Goal: Download file/media

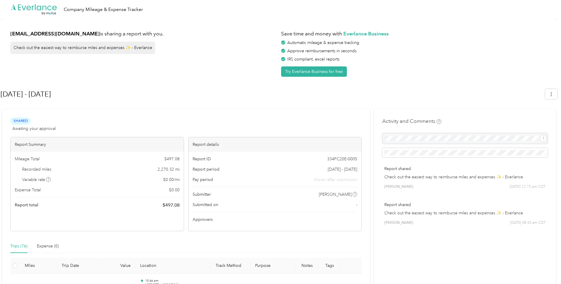
scroll to position [147, 0]
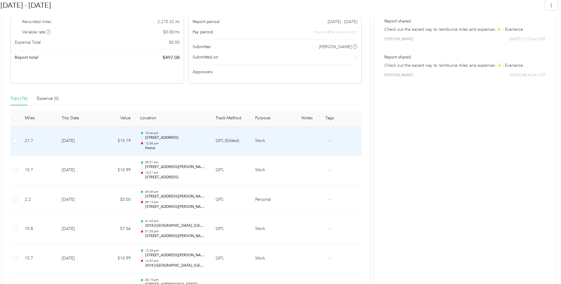
click at [178, 140] on div "10:46 am [STREET_ADDRESS] 12:08 pm Home" at bounding box center [175, 141] width 61 height 20
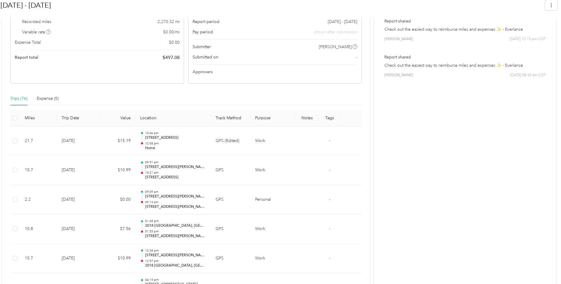
drag, startPoint x: 178, startPoint y: 140, endPoint x: 286, endPoint y: 150, distance: 108.3
click at [286, 150] on td "Work" at bounding box center [272, 140] width 45 height 29
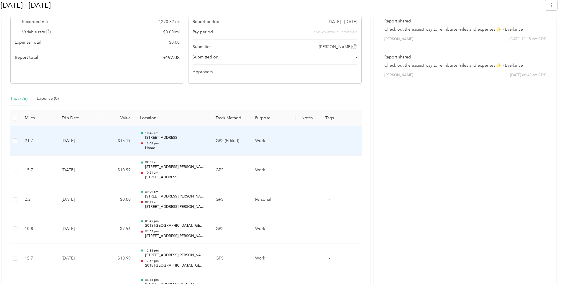
click at [317, 143] on td at bounding box center [306, 140] width 23 height 29
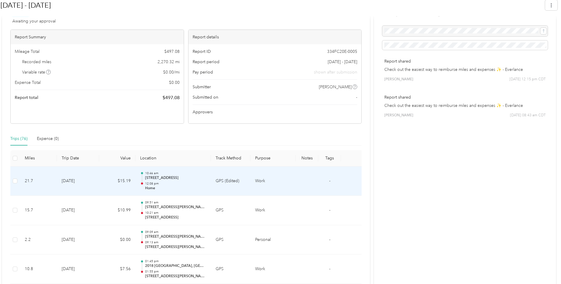
scroll to position [0, 0]
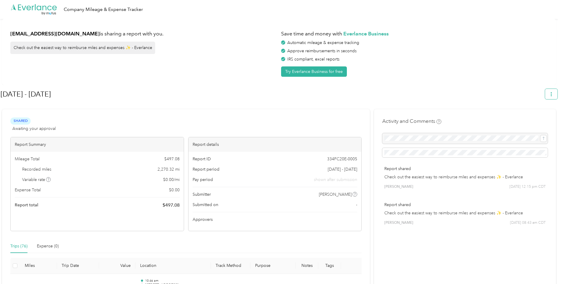
click at [553, 93] on icon "button" at bounding box center [551, 94] width 4 height 4
click at [547, 119] on div "Download" at bounding box center [537, 122] width 32 height 6
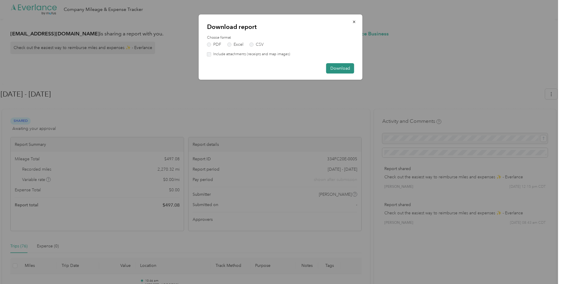
click at [352, 68] on button "Download" at bounding box center [340, 68] width 28 height 10
click at [229, 44] on label "Excel" at bounding box center [235, 44] width 16 height 4
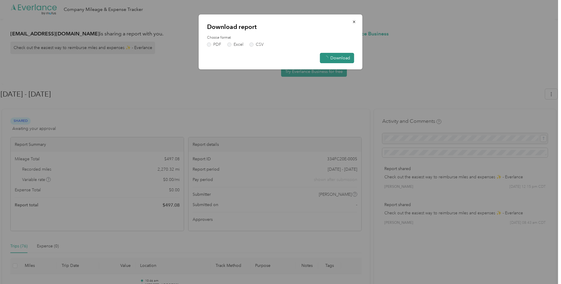
click at [345, 58] on button "Download" at bounding box center [337, 58] width 34 height 10
